Goal: Task Accomplishment & Management: Manage account settings

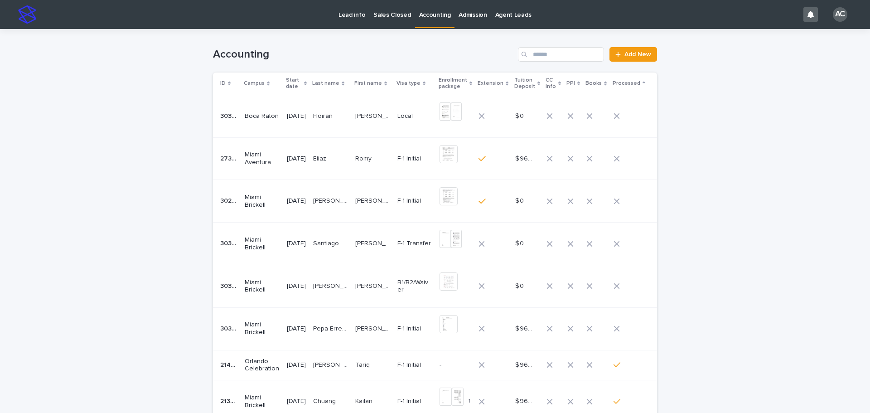
click at [322, 330] on td "Pepa Erregue Pepa Erregue" at bounding box center [331, 328] width 42 height 43
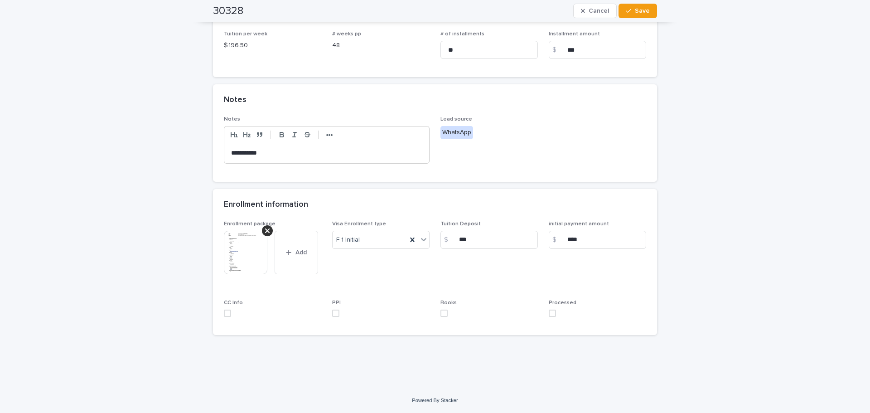
scroll to position [235, 0]
click at [241, 252] on img at bounding box center [246, 252] width 44 height 44
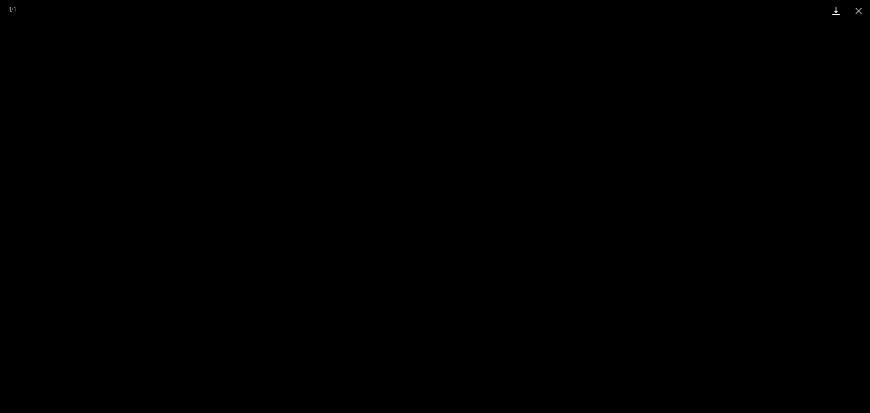
click at [829, 9] on link "Download" at bounding box center [836, 10] width 23 height 21
click at [862, 10] on button "Close gallery" at bounding box center [858, 10] width 23 height 21
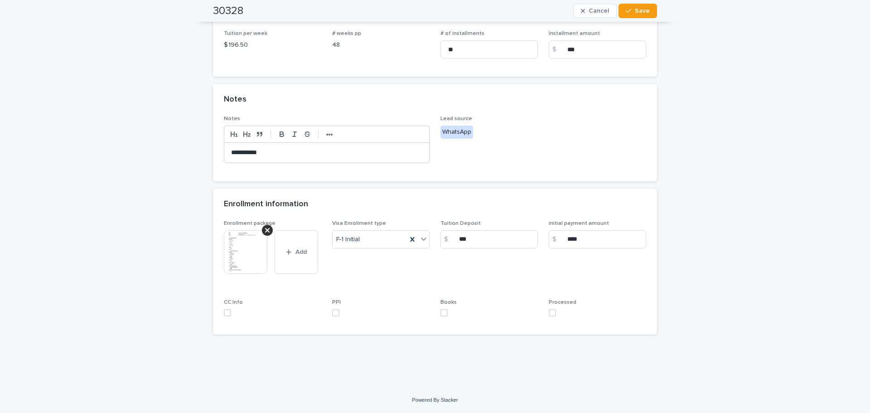
click at [552, 309] on span at bounding box center [552, 312] width 7 height 7
click at [644, 10] on span "Save" at bounding box center [642, 11] width 15 height 6
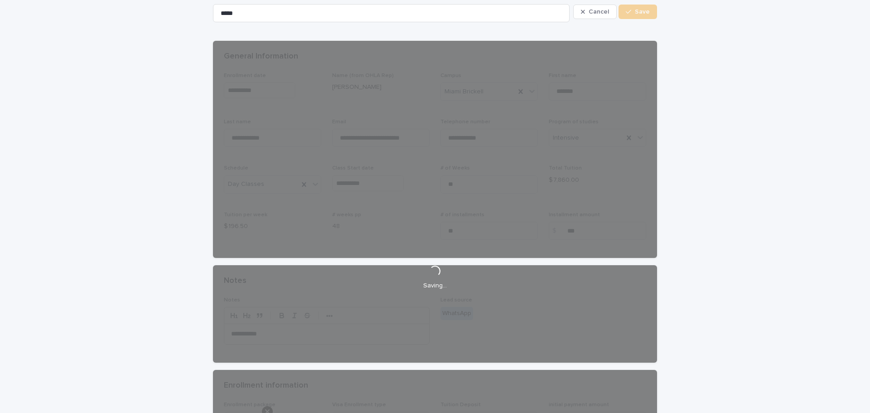
scroll to position [0, 0]
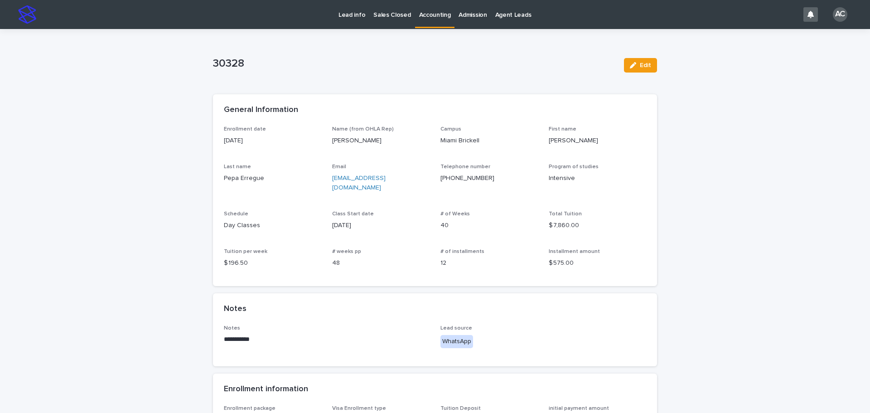
click at [430, 28] on div "Lead info Sales Closed Accounting Admission Agent Leads" at bounding box center [420, 14] width 758 height 29
click at [430, 25] on link "Accounting" at bounding box center [435, 13] width 40 height 27
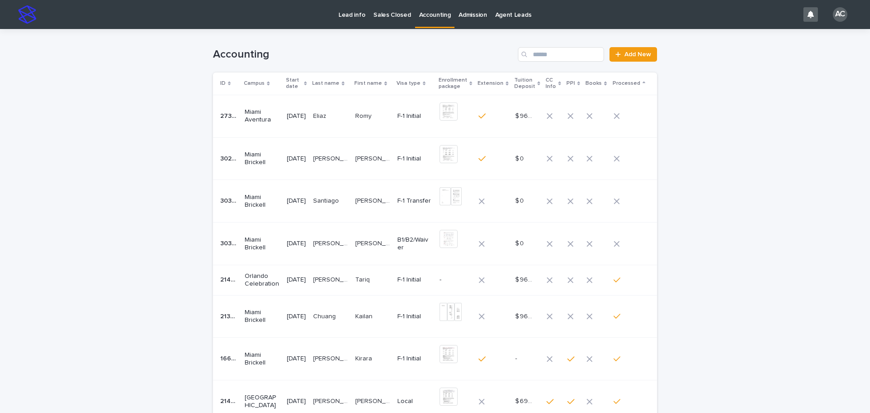
click at [365, 245] on p "[PERSON_NAME]" at bounding box center [373, 243] width 37 height 10
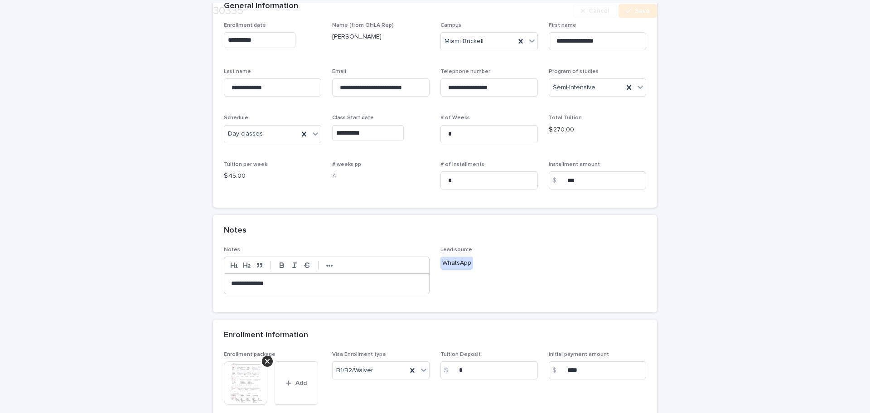
scroll to position [227, 0]
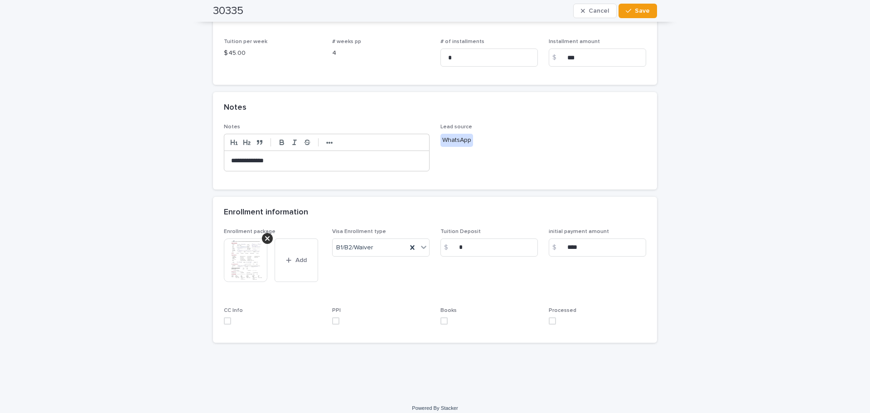
click at [247, 271] on img at bounding box center [246, 260] width 44 height 44
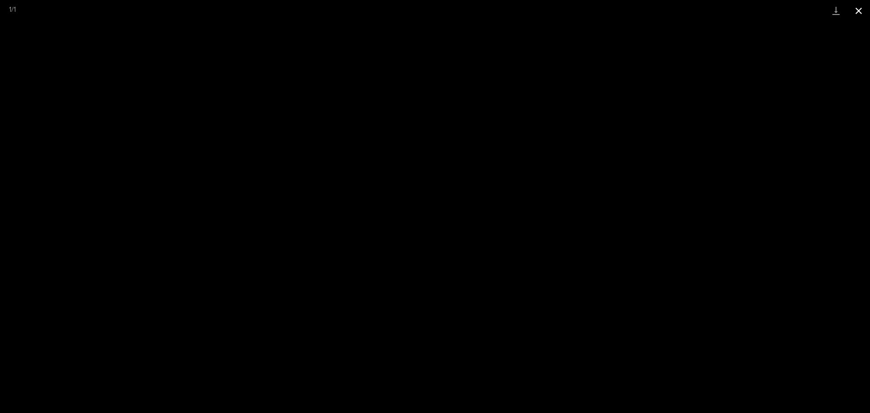
click at [860, 10] on button "Close gallery" at bounding box center [858, 10] width 23 height 21
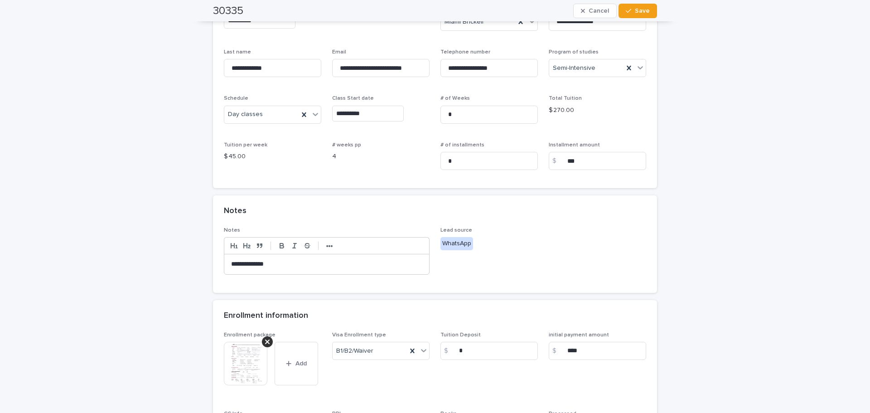
scroll to position [0, 0]
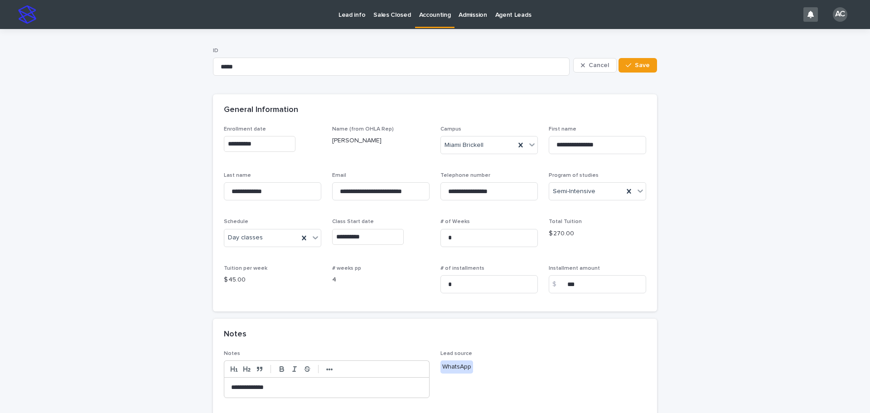
click at [422, 19] on link "Accounting" at bounding box center [435, 13] width 40 height 27
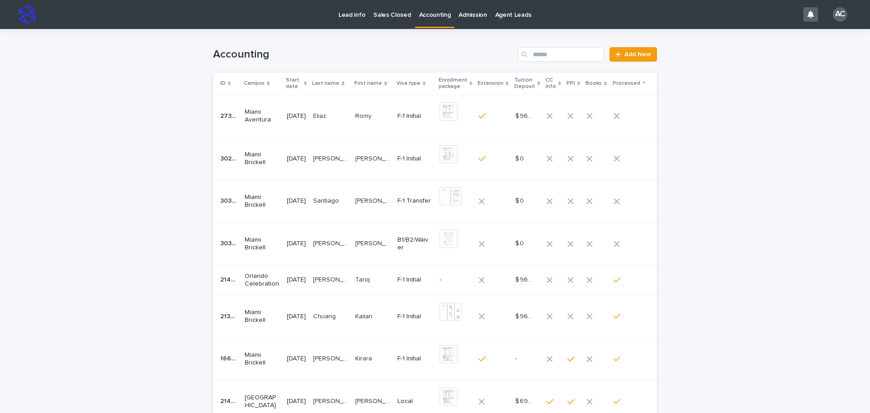
click at [395, 241] on td "B1/B2/Waiver" at bounding box center [415, 244] width 42 height 43
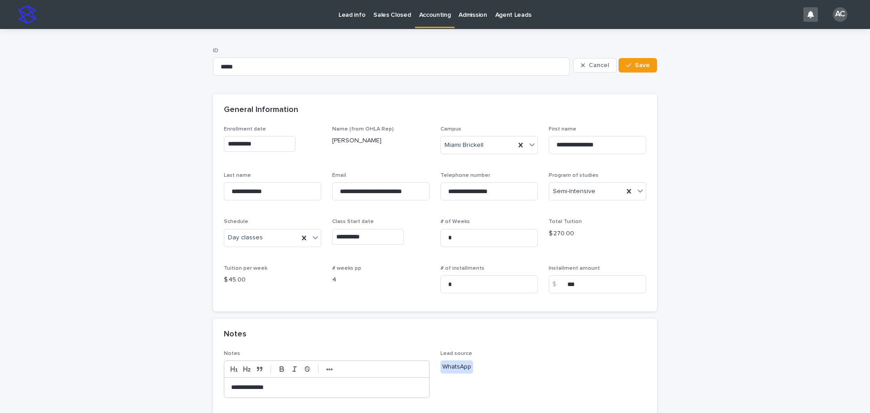
scroll to position [227, 0]
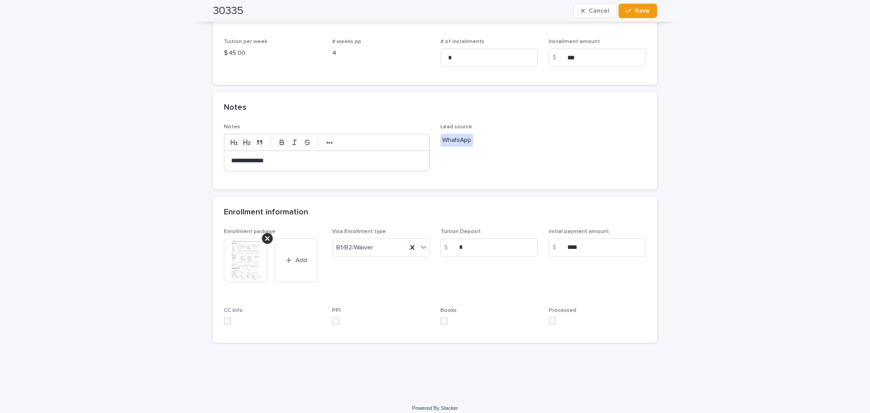
click at [233, 270] on img at bounding box center [246, 260] width 44 height 44
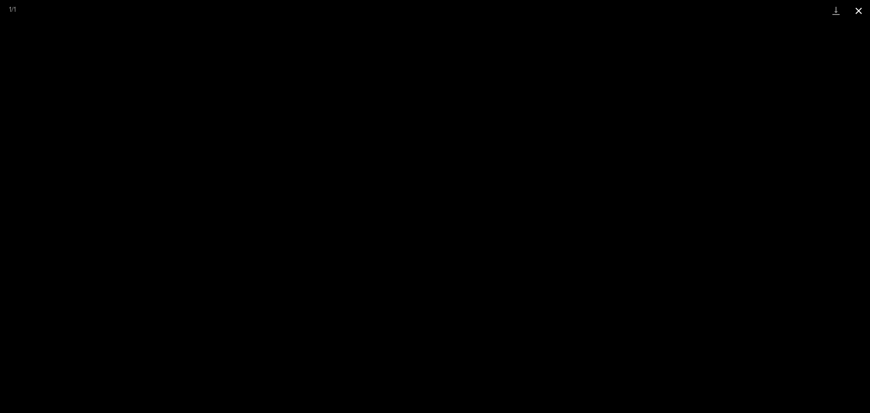
click at [867, 13] on button "Close gallery" at bounding box center [858, 10] width 23 height 21
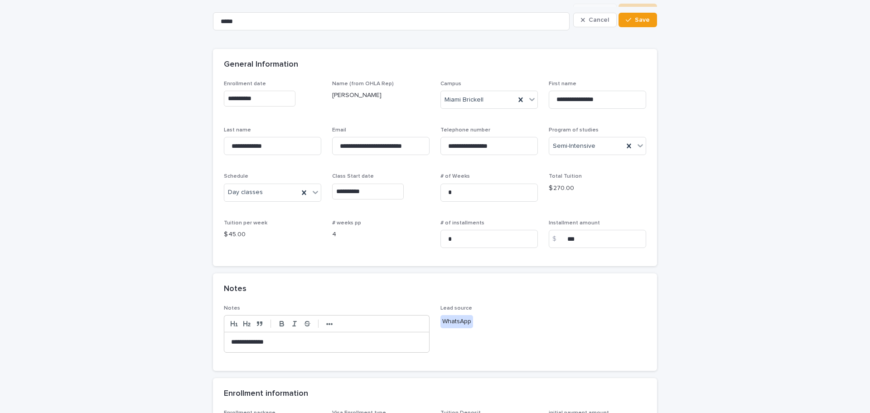
scroll to position [0, 0]
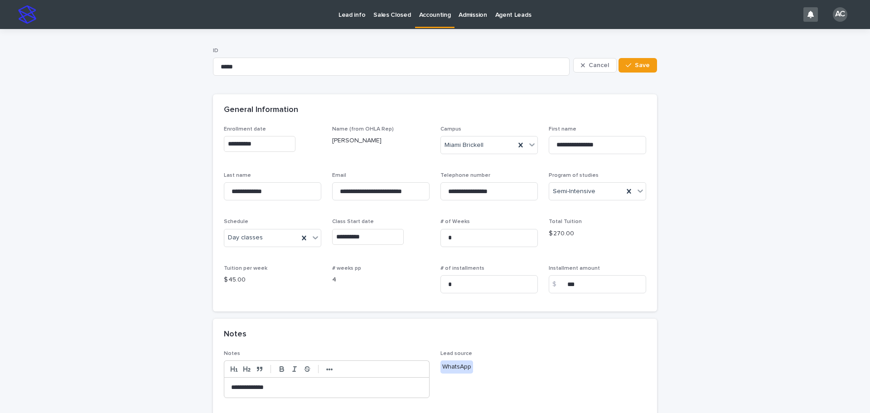
click at [430, 25] on link "Accounting" at bounding box center [435, 13] width 40 height 27
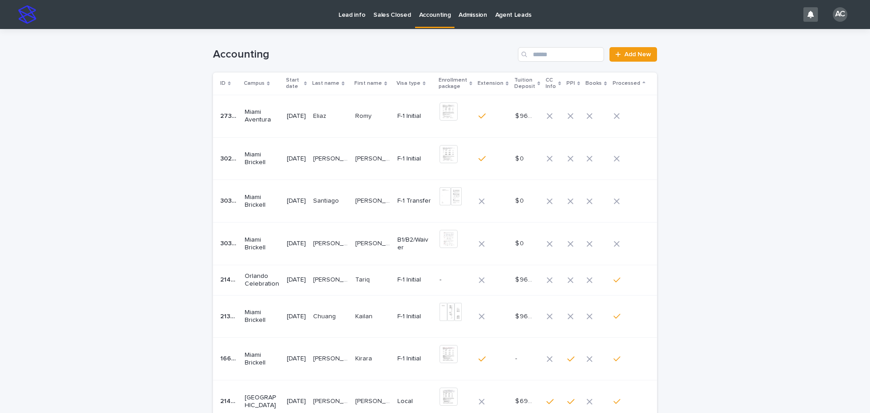
click at [387, 207] on div "[PERSON_NAME] [PERSON_NAME]" at bounding box center [372, 201] width 35 height 15
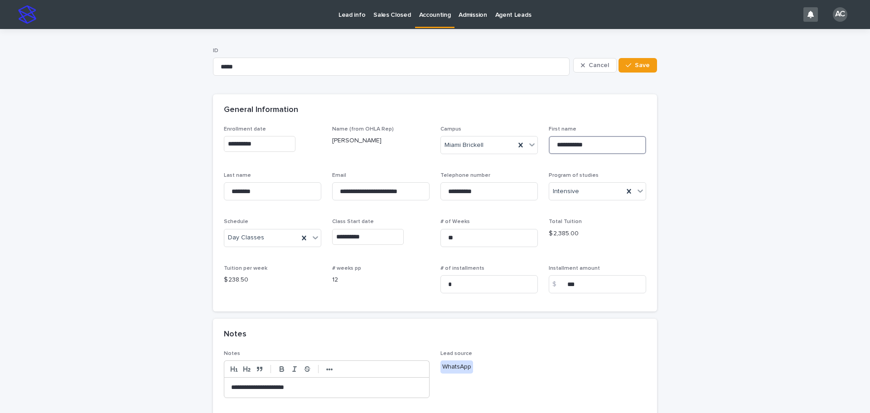
drag, startPoint x: 611, startPoint y: 144, endPoint x: 545, endPoint y: 142, distance: 66.2
click at [545, 142] on div "**********" at bounding box center [435, 213] width 422 height 175
drag, startPoint x: 278, startPoint y: 191, endPoint x: 197, endPoint y: 185, distance: 81.3
click at [198, 186] on div "**********" at bounding box center [435, 374] width 870 height 691
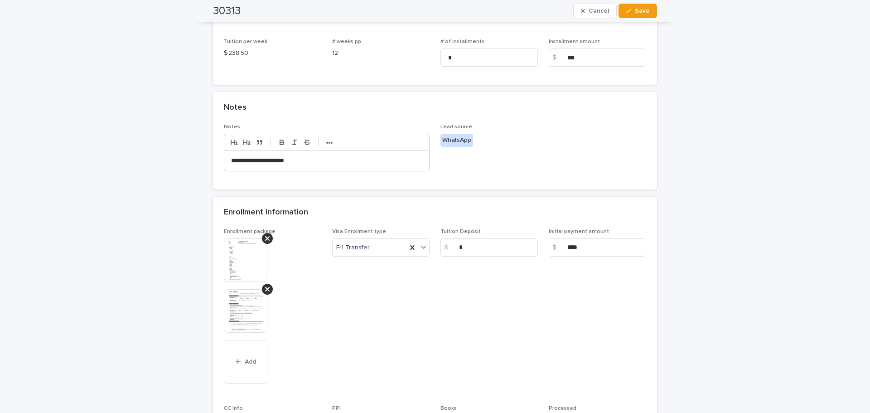
click at [234, 269] on img at bounding box center [246, 260] width 44 height 44
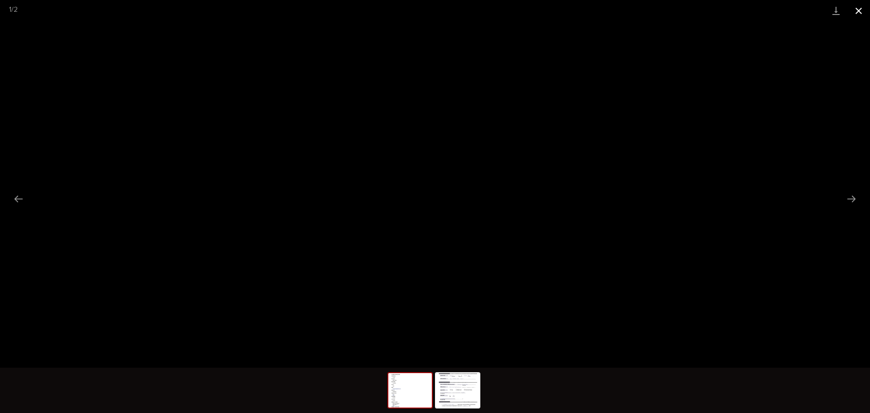
click at [860, 10] on button "Close gallery" at bounding box center [858, 10] width 23 height 21
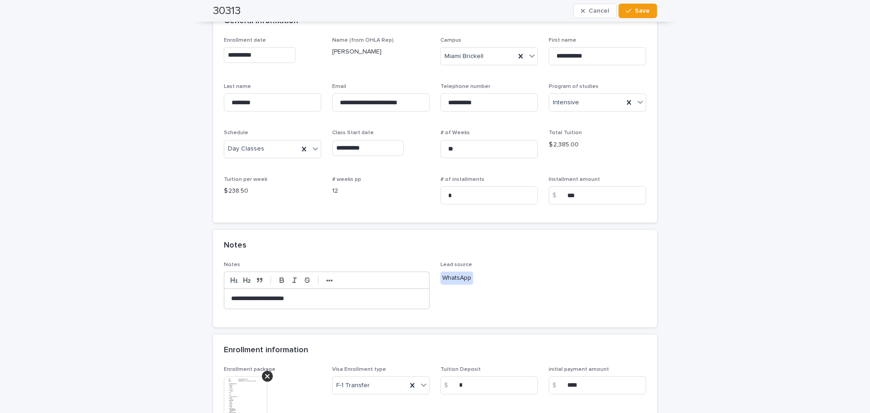
scroll to position [0, 0]
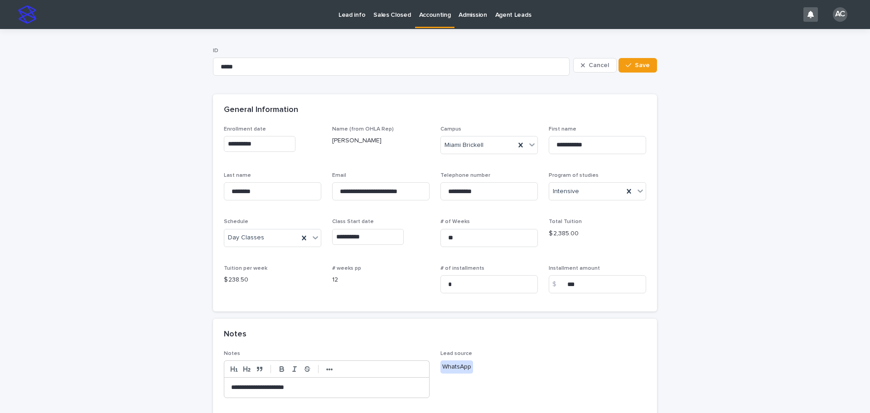
click at [431, 19] on link "Accounting" at bounding box center [435, 13] width 40 height 27
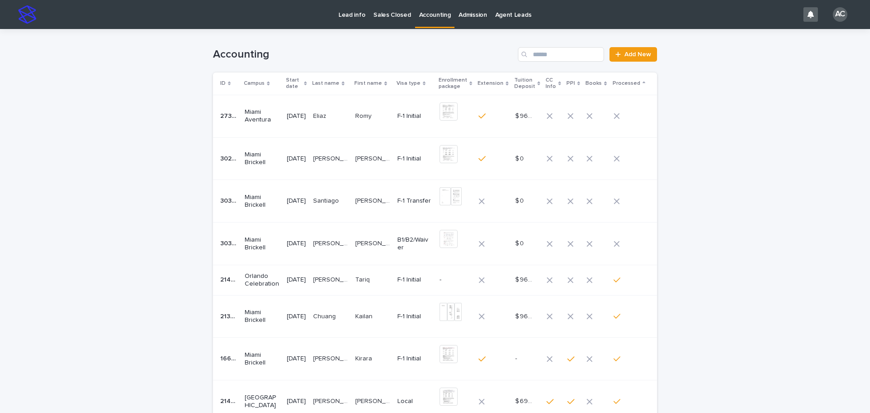
click at [392, 244] on td "[PERSON_NAME] [PERSON_NAME]" at bounding box center [373, 244] width 42 height 43
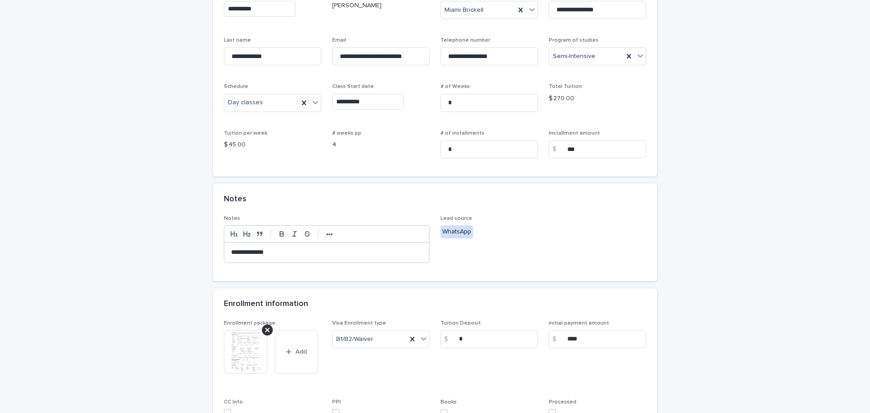
scroll to position [227, 0]
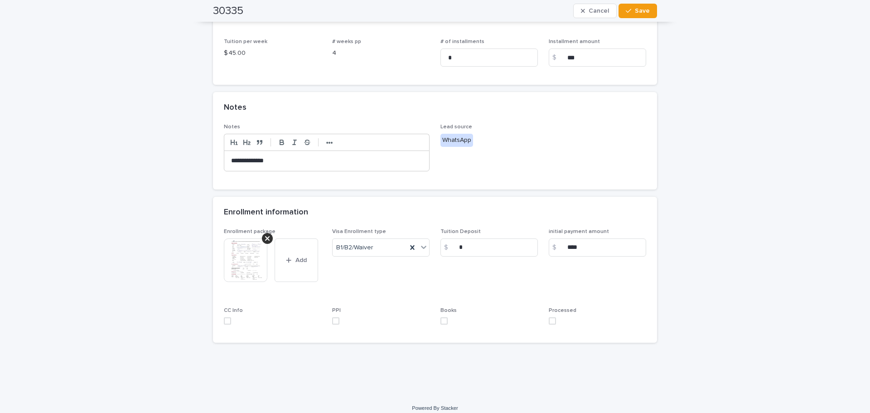
click at [237, 265] on img at bounding box center [246, 260] width 44 height 44
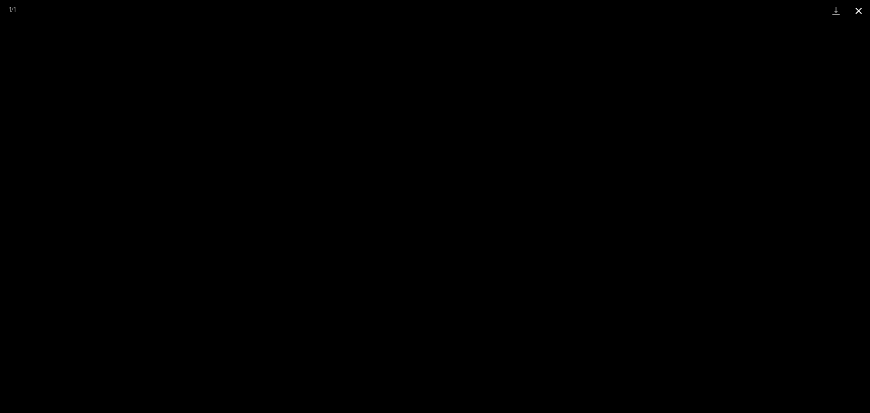
drag, startPoint x: 857, startPoint y: 8, endPoint x: 847, endPoint y: 15, distance: 11.7
click at [857, 8] on button "Close gallery" at bounding box center [858, 10] width 23 height 21
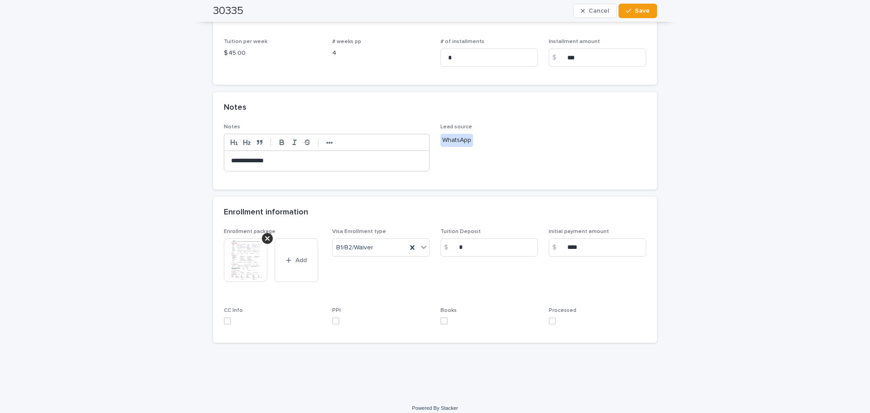
click at [285, 163] on p "**********" at bounding box center [326, 160] width 191 height 9
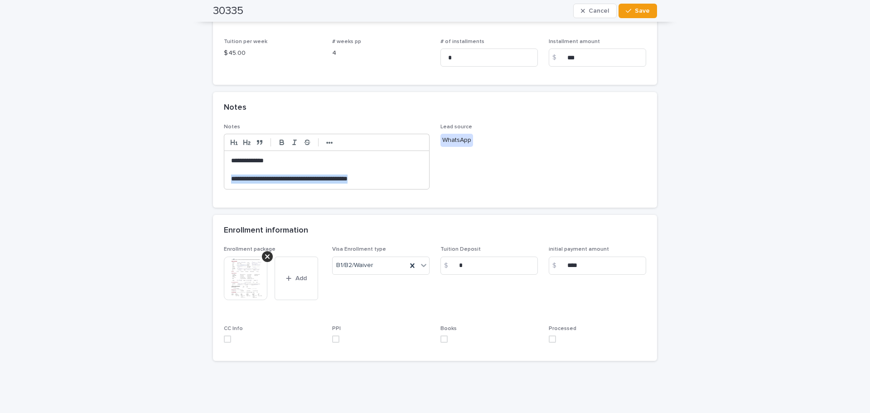
drag, startPoint x: 378, startPoint y: 180, endPoint x: 227, endPoint y: 182, distance: 151.8
click at [227, 182] on div "**********" at bounding box center [326, 170] width 205 height 38
click at [323, 144] on button "•••" at bounding box center [329, 142] width 13 height 11
drag, startPoint x: 399, startPoint y: 140, endPoint x: 403, endPoint y: 144, distance: 5.2
click at [399, 140] on icon "button" at bounding box center [402, 142] width 8 height 8
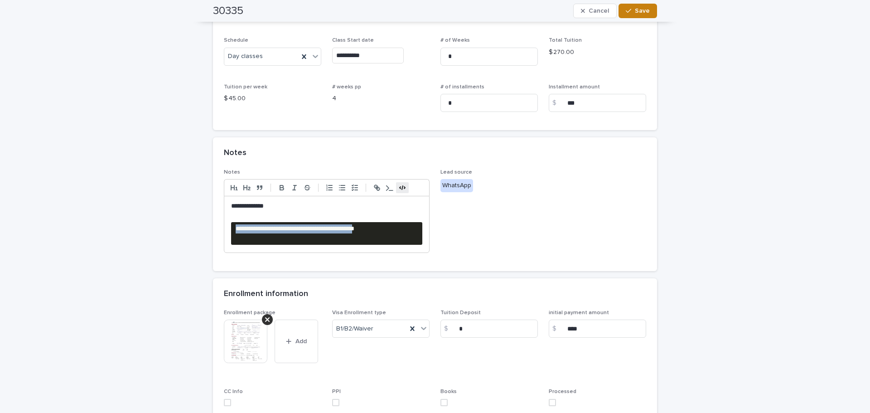
click at [649, 9] on button "Save" at bounding box center [638, 11] width 39 height 15
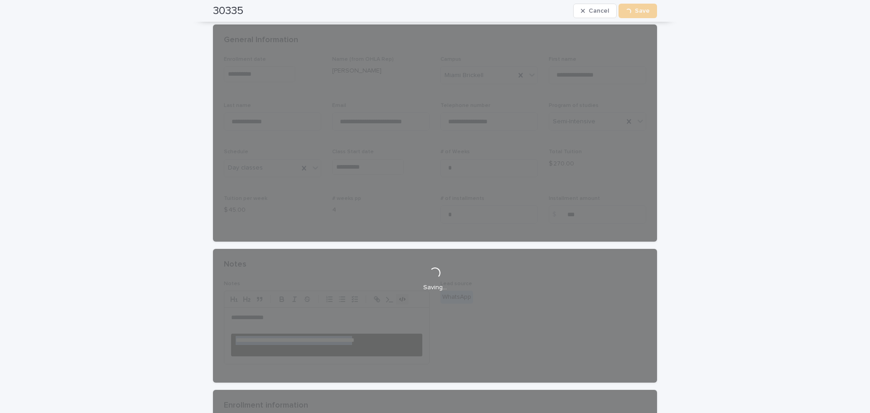
scroll to position [0, 0]
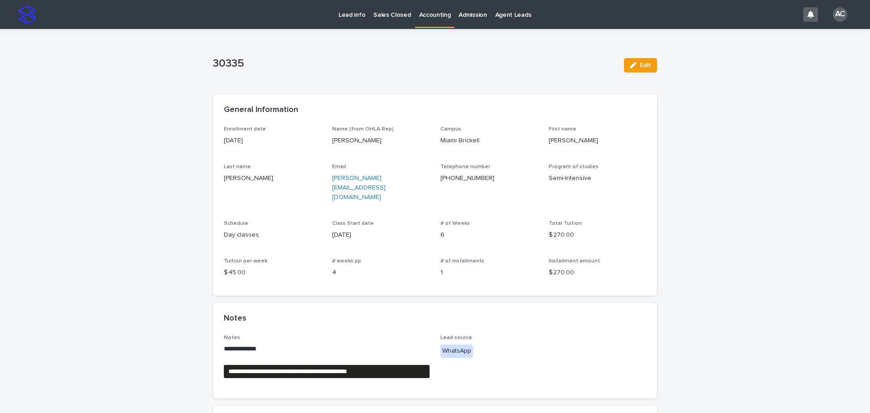
click at [428, 19] on p "Accounting" at bounding box center [435, 9] width 32 height 19
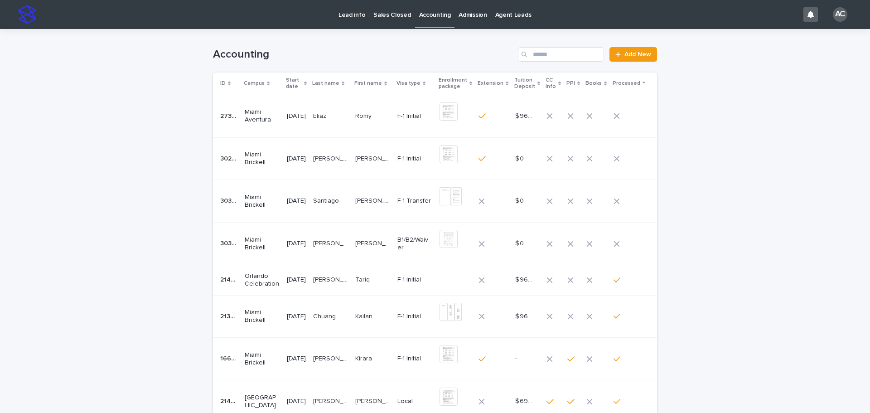
click at [362, 205] on td "[PERSON_NAME] [PERSON_NAME]" at bounding box center [373, 201] width 42 height 43
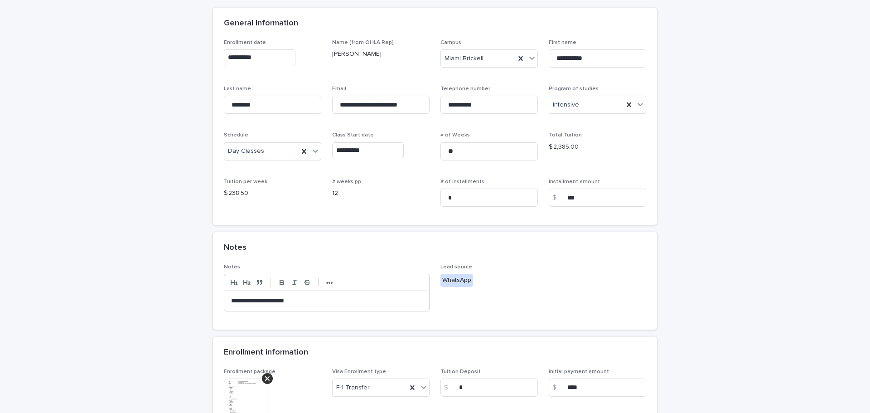
scroll to position [227, 0]
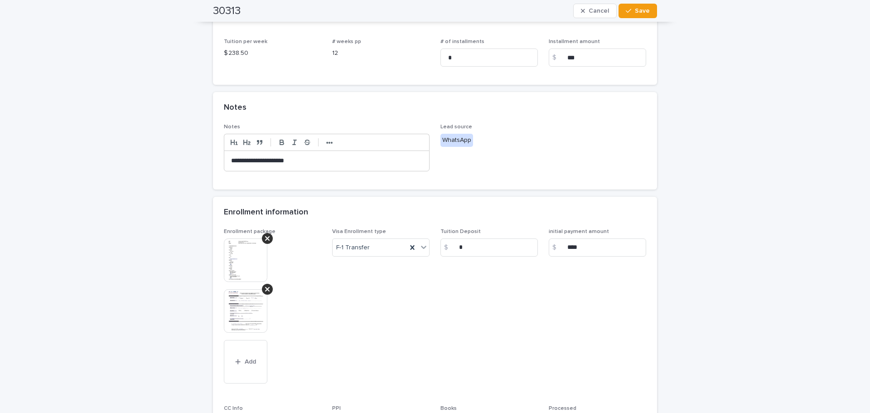
click at [232, 258] on img at bounding box center [246, 260] width 44 height 44
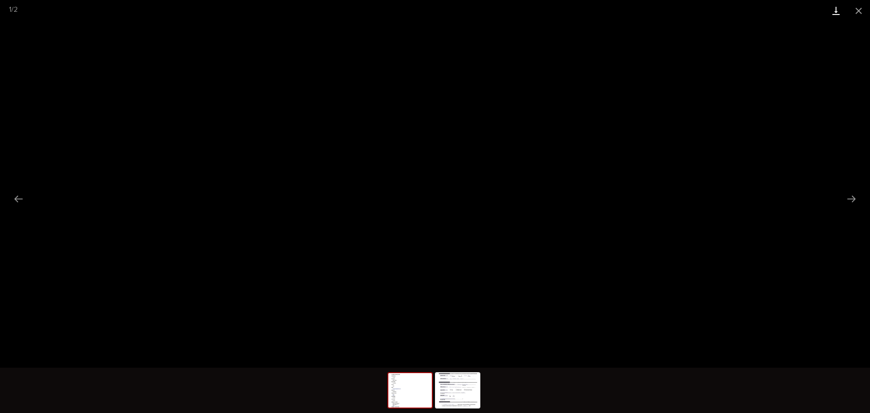
click at [829, 10] on link "Download" at bounding box center [836, 10] width 23 height 21
click at [439, 392] on img at bounding box center [458, 390] width 44 height 34
click at [834, 14] on link "Download" at bounding box center [836, 10] width 23 height 21
click at [858, 9] on button "Close gallery" at bounding box center [858, 10] width 23 height 21
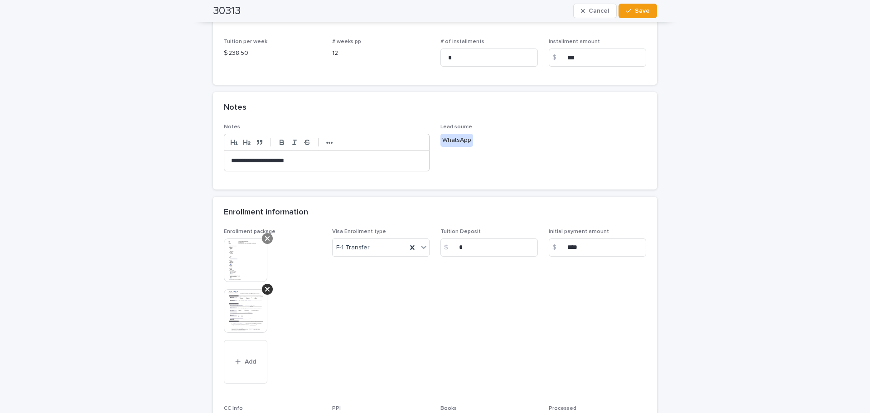
click at [265, 290] on icon at bounding box center [267, 289] width 5 height 5
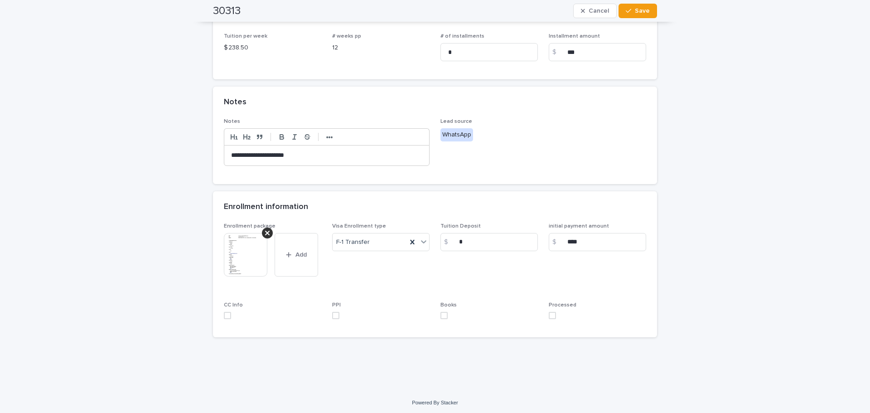
scroll to position [235, 0]
click at [549, 313] on span at bounding box center [552, 312] width 7 height 7
click at [631, 13] on div "button" at bounding box center [630, 11] width 9 height 6
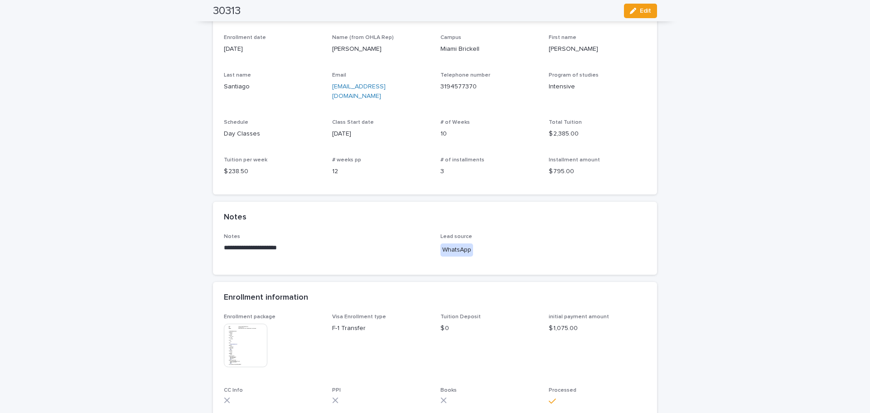
scroll to position [0, 0]
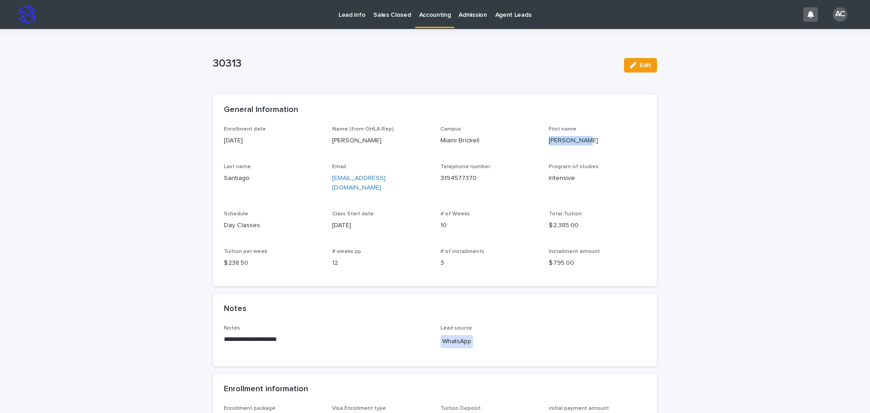
drag, startPoint x: 544, startPoint y: 138, endPoint x: 587, endPoint y: 141, distance: 42.7
click at [587, 141] on div "Enrollment date [DATE] Name (from OHLA Rep) [PERSON_NAME] Campus [GEOGRAPHIC_DA…" at bounding box center [435, 201] width 422 height 150
copy p "[PERSON_NAME]"
click at [419, 17] on p "Accounting" at bounding box center [435, 9] width 32 height 19
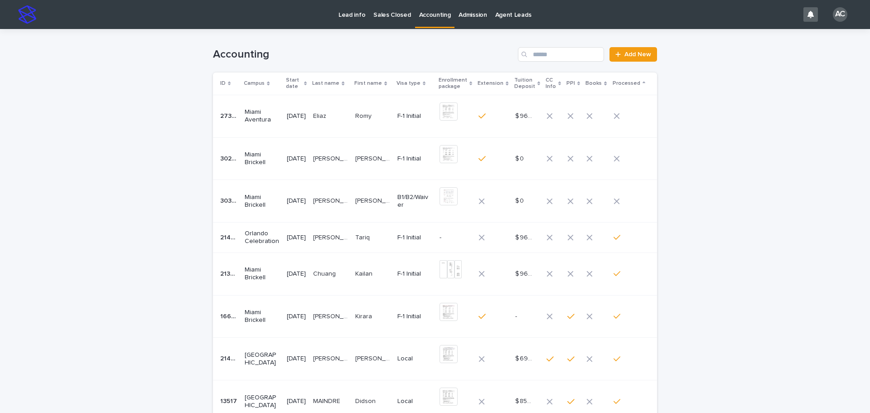
click at [370, 116] on p "Romy" at bounding box center [364, 116] width 18 height 10
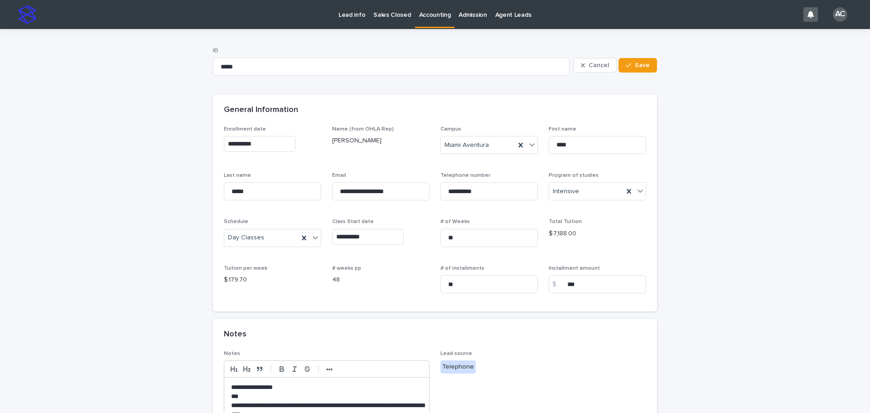
click at [430, 21] on link "Accounting" at bounding box center [435, 13] width 40 height 27
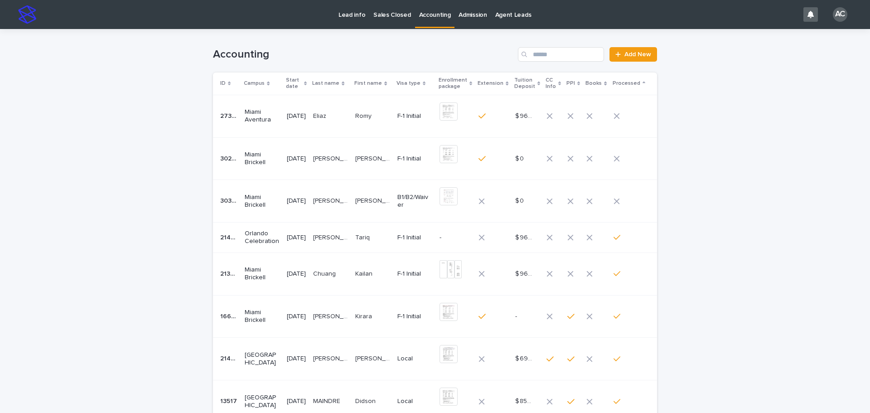
click at [371, 161] on p "[PERSON_NAME]" at bounding box center [373, 158] width 37 height 10
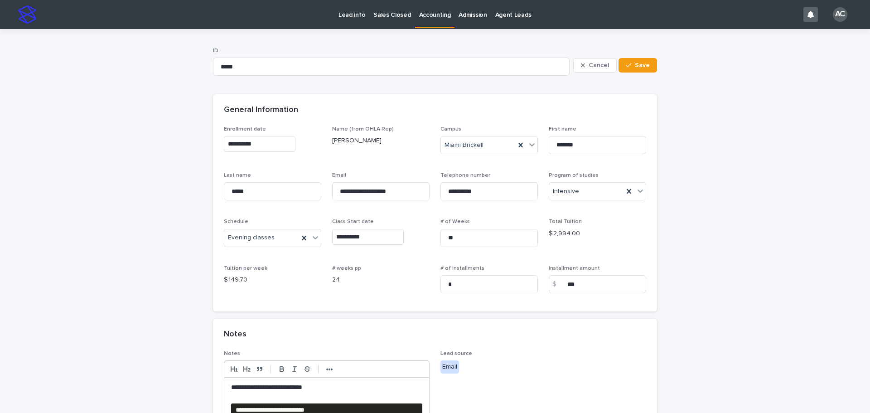
click at [432, 21] on link "Accounting" at bounding box center [435, 13] width 40 height 27
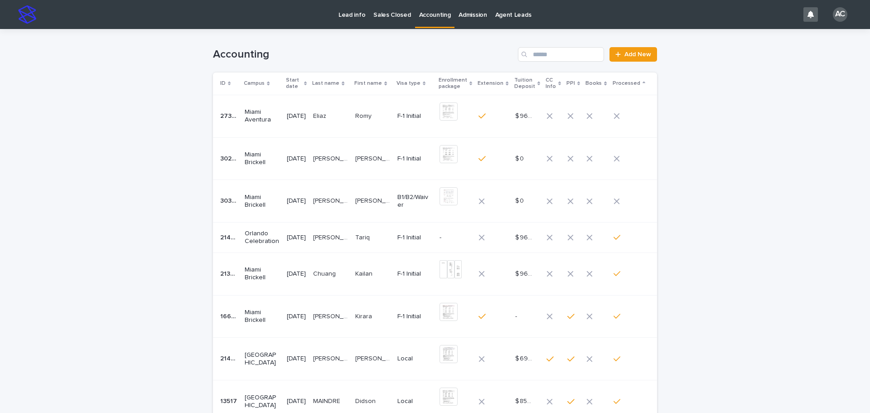
click at [271, 204] on p "Miami Brickell" at bounding box center [262, 201] width 35 height 15
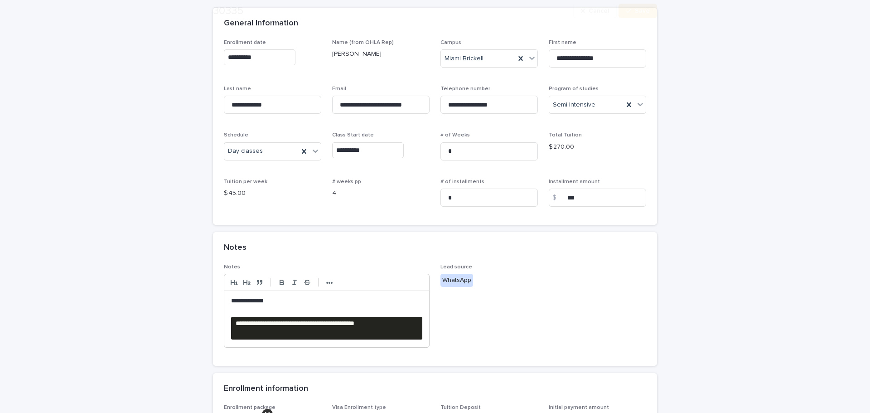
scroll to position [227, 0]
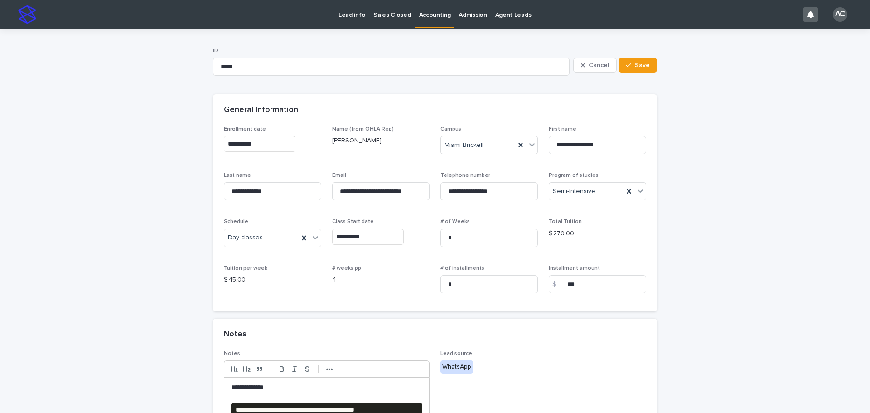
scroll to position [227, 0]
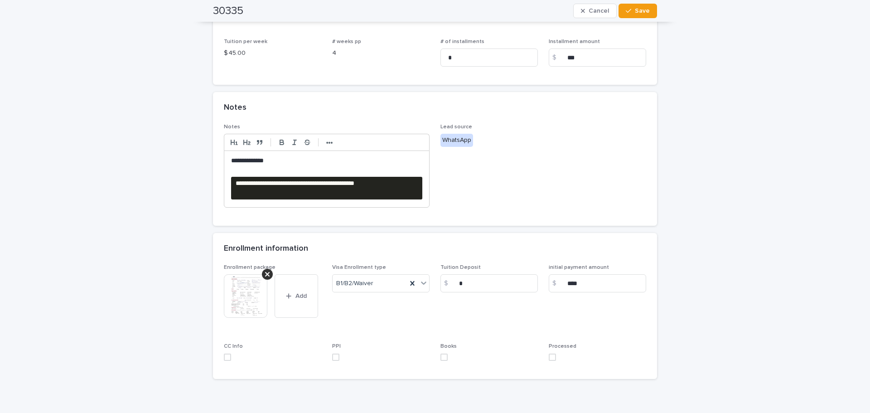
click at [245, 304] on img at bounding box center [246, 296] width 44 height 44
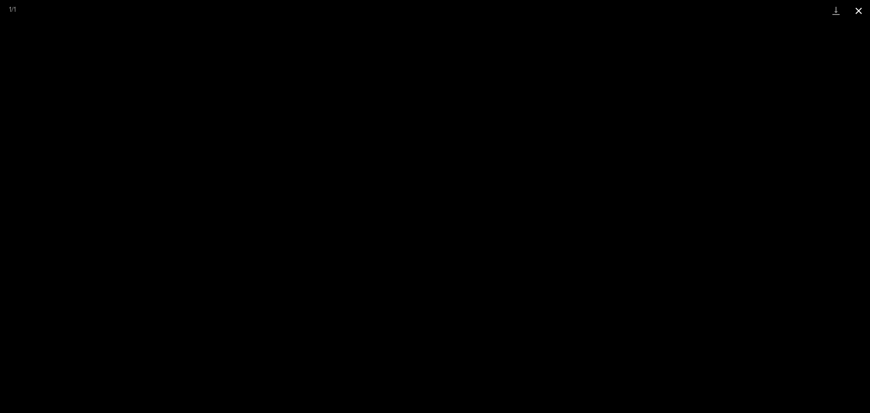
click at [852, 10] on button "Close gallery" at bounding box center [858, 10] width 23 height 21
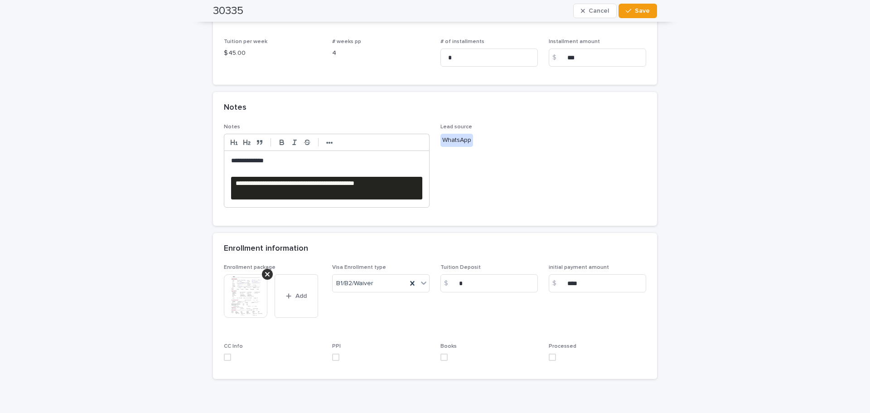
click at [330, 186] on pre "**********" at bounding box center [326, 188] width 191 height 23
click at [329, 145] on strong "•••" at bounding box center [329, 142] width 7 height 7
click at [396, 144] on button "button" at bounding box center [402, 142] width 13 height 11
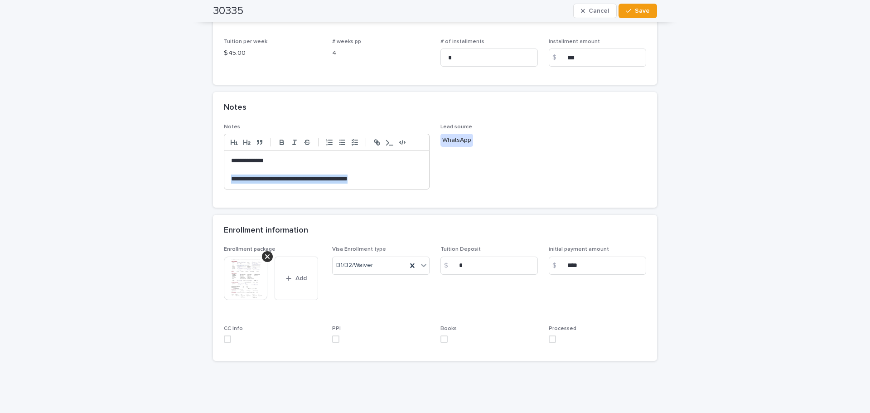
drag, startPoint x: 369, startPoint y: 181, endPoint x: 194, endPoint y: 185, distance: 175.0
click at [194, 185] on div "**********" at bounding box center [435, 107] width 870 height 611
click at [554, 341] on label at bounding box center [597, 338] width 97 height 7
click at [638, 10] on span "Save" at bounding box center [642, 11] width 15 height 6
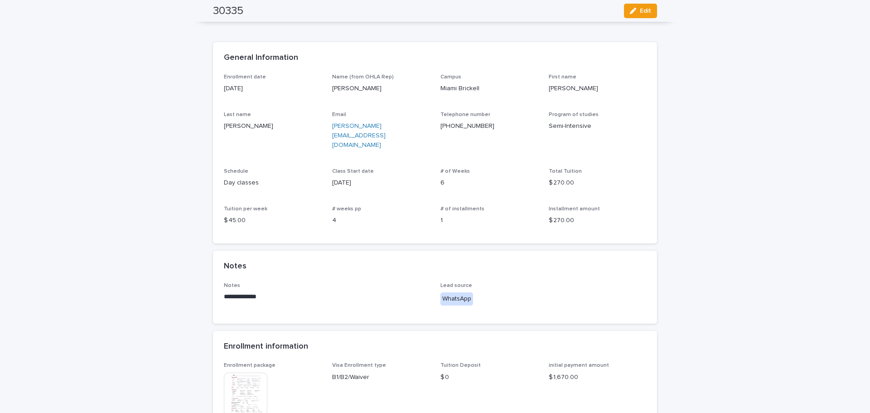
scroll to position [0, 0]
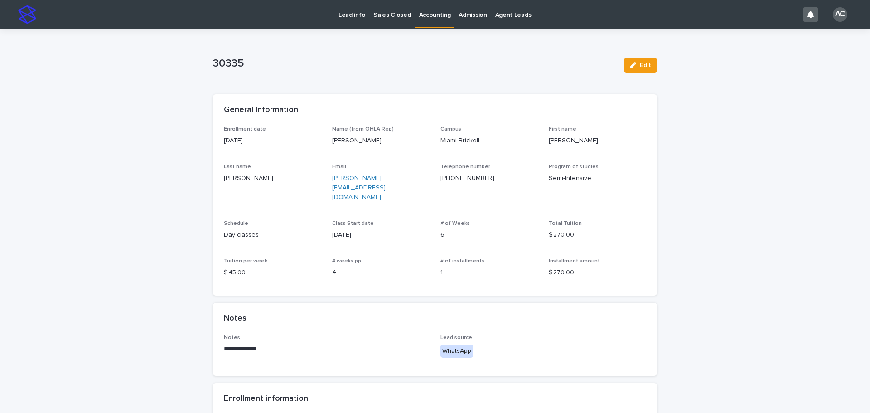
click at [432, 8] on p "Accounting" at bounding box center [435, 9] width 32 height 19
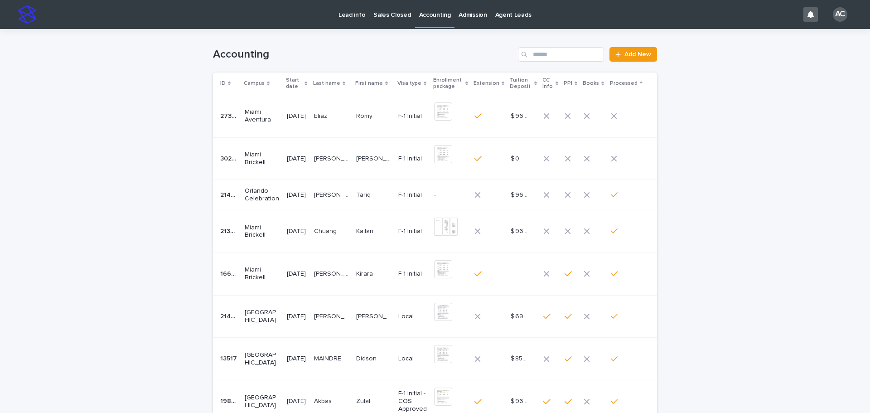
click at [401, 167] on td "F-1 Initial" at bounding box center [413, 158] width 36 height 43
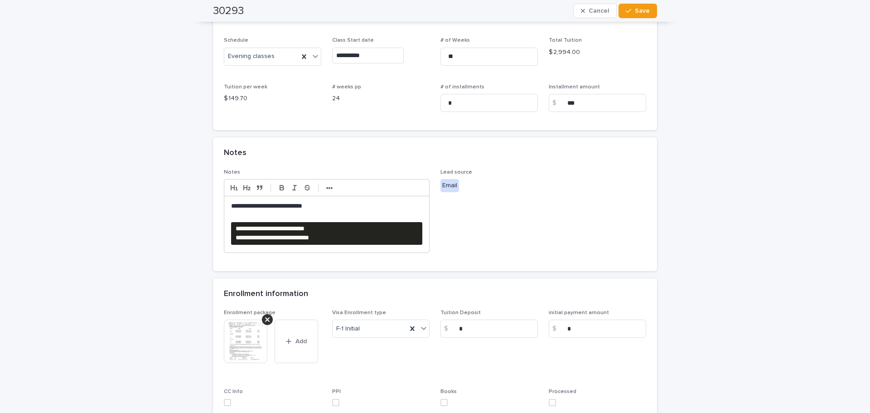
scroll to position [227, 0]
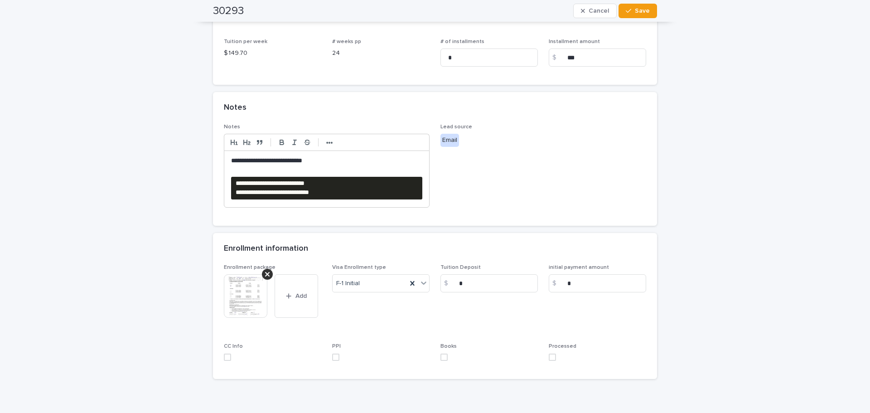
click at [663, 196] on div "**********" at bounding box center [435, 116] width 870 height 629
